Goal: Task Accomplishment & Management: Manage account settings

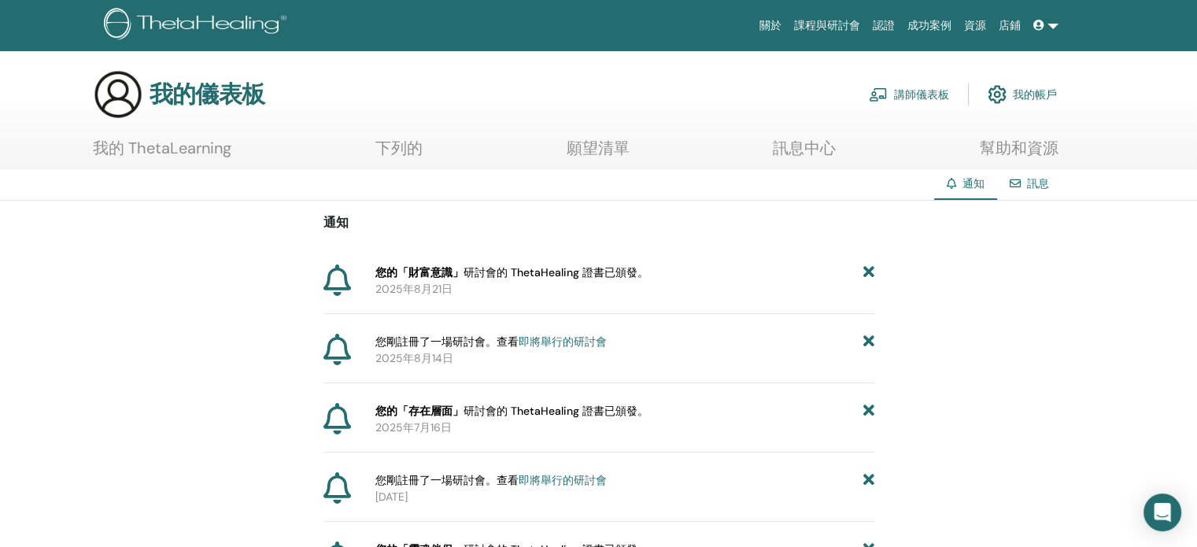
click at [933, 98] on font "講師儀表板" at bounding box center [921, 95] width 55 height 14
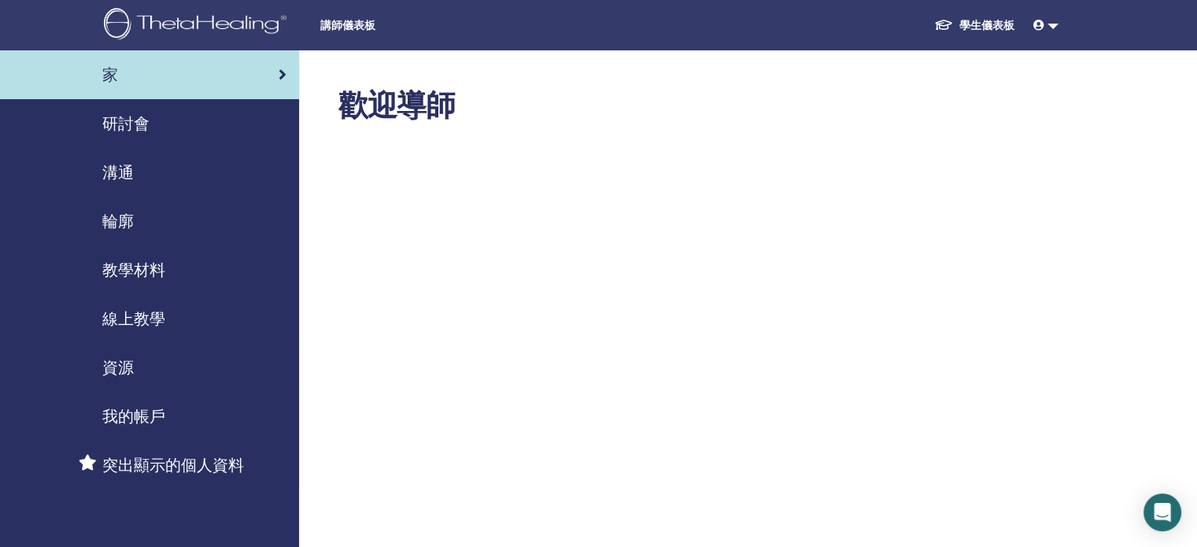
click at [134, 406] on font "我的帳戶" at bounding box center [133, 416] width 63 height 20
